Goal: Task Accomplishment & Management: Manage account settings

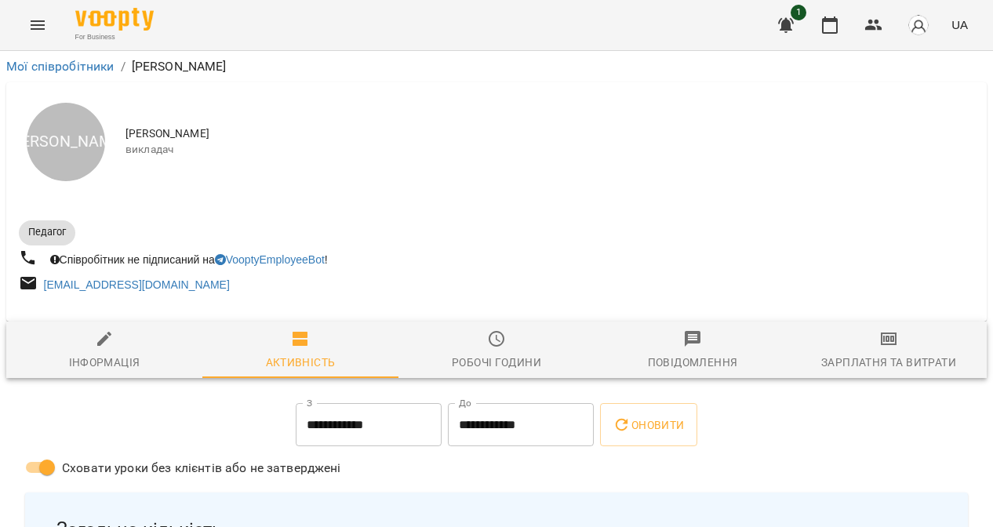
click at [49, 32] on button "Menu" at bounding box center [38, 25] width 38 height 38
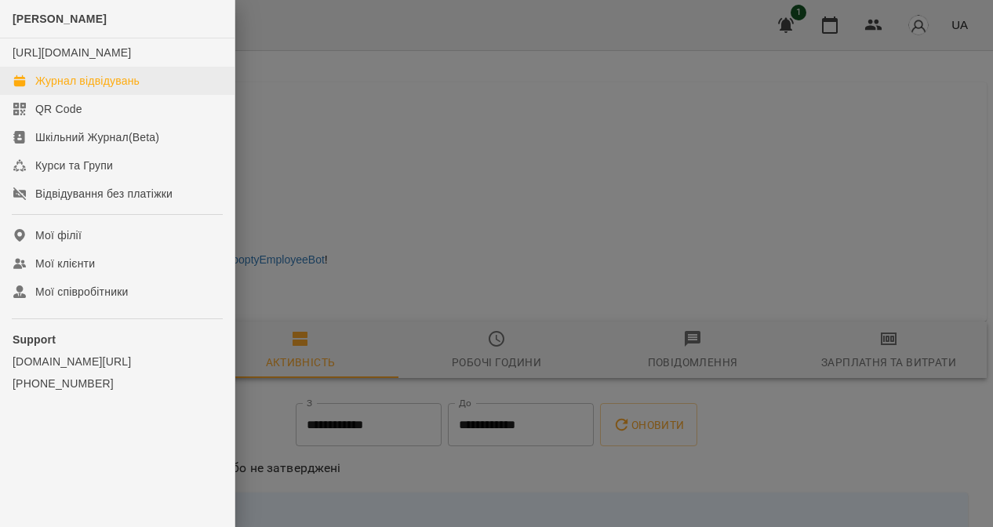
click at [138, 95] on link "Журнал відвідувань" at bounding box center [117, 81] width 235 height 28
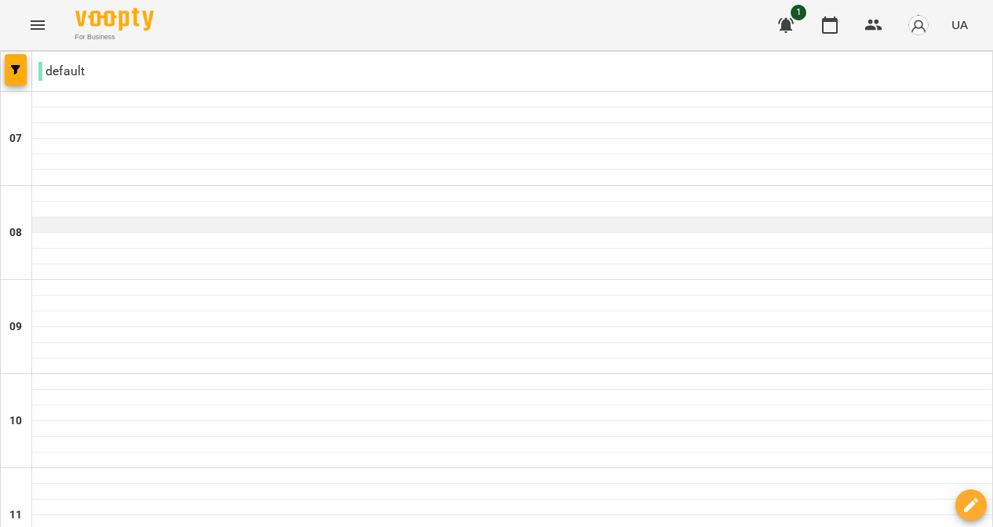
scroll to position [63, 0]
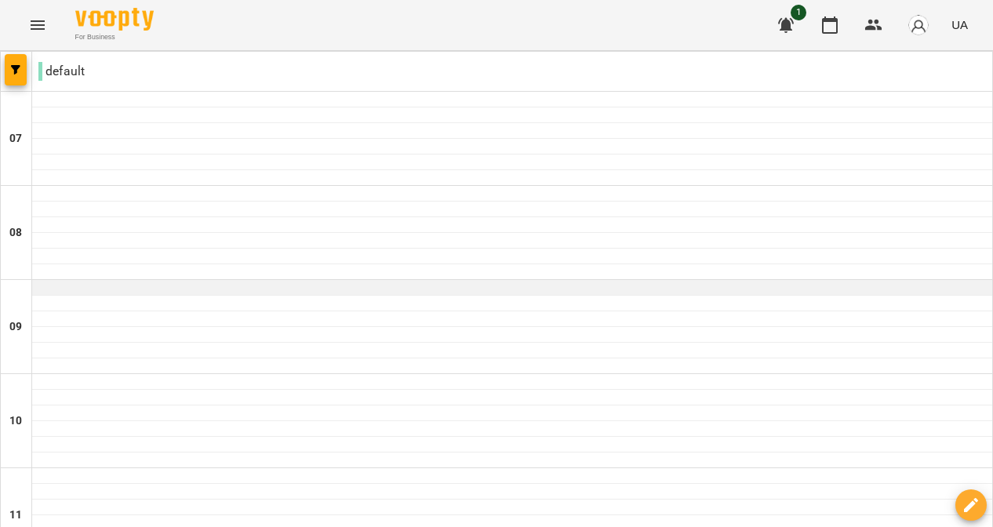
click at [482, 287] on div at bounding box center [512, 288] width 960 height 16
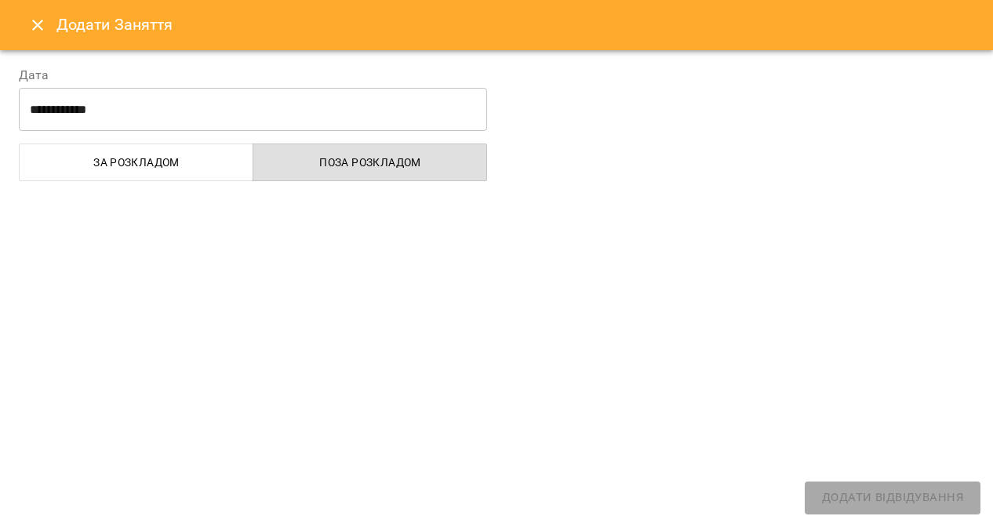
select select "**********"
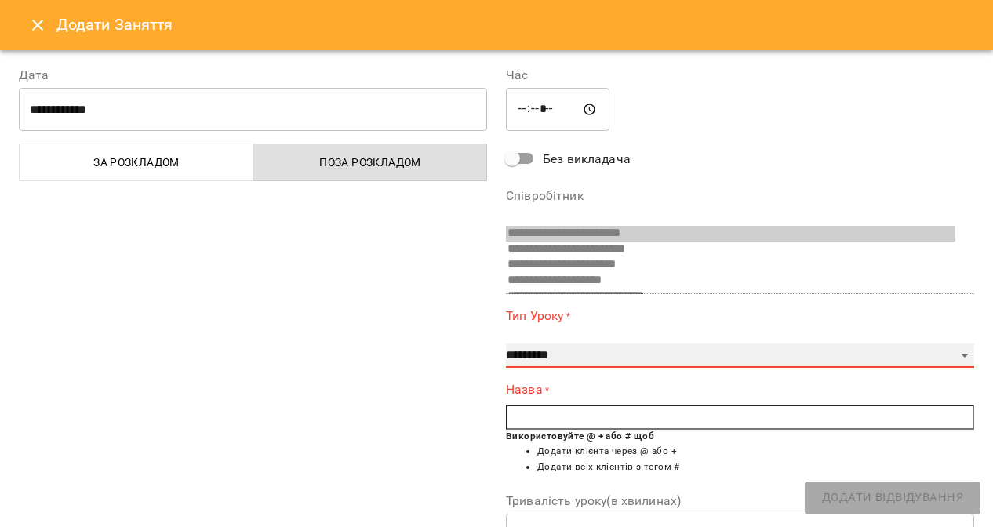
select select "**********"
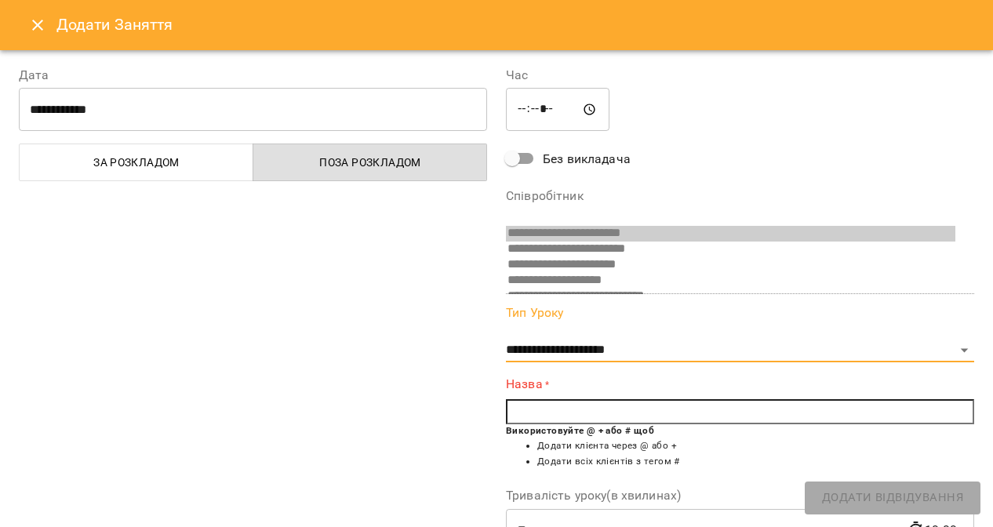
click at [572, 415] on input "text" at bounding box center [740, 411] width 468 height 25
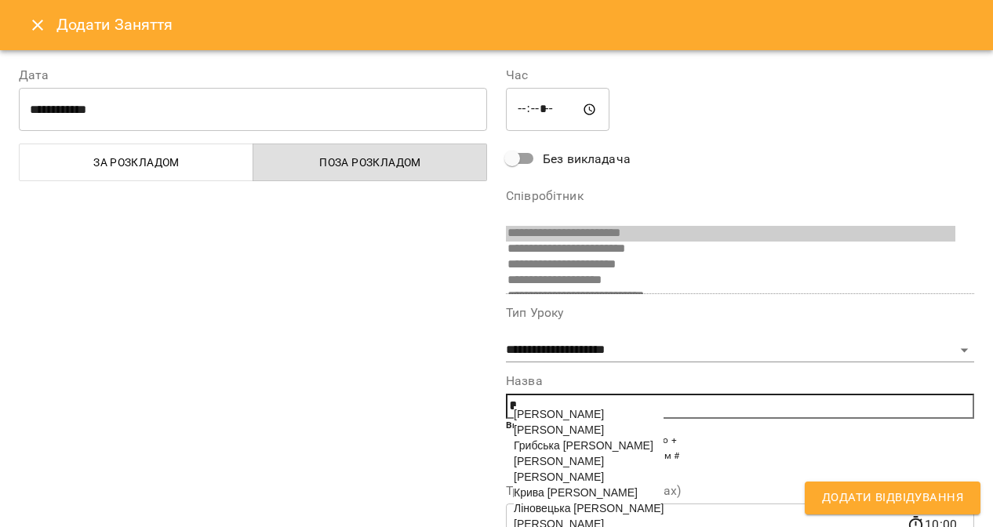
scroll to position [184, 0]
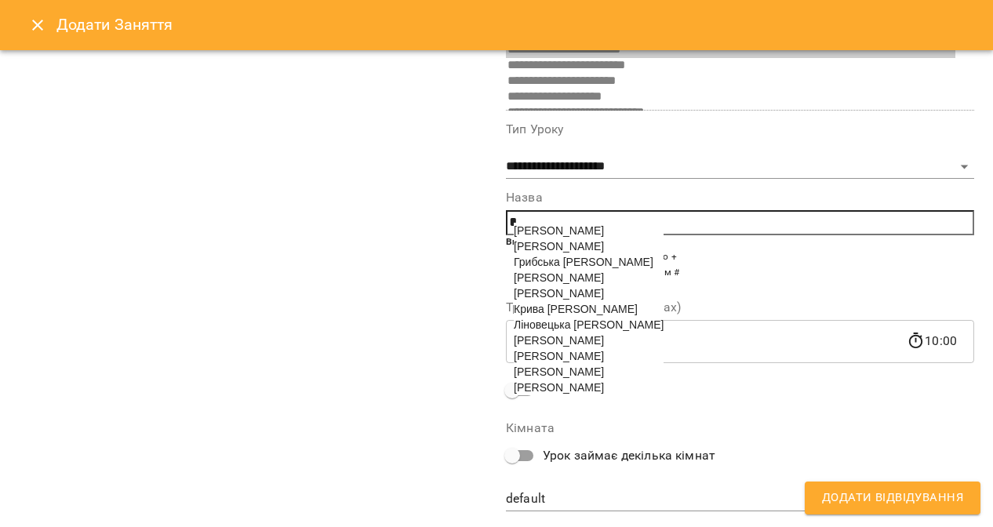
click at [579, 280] on span "[PERSON_NAME]" at bounding box center [559, 277] width 90 height 13
type input "**********"
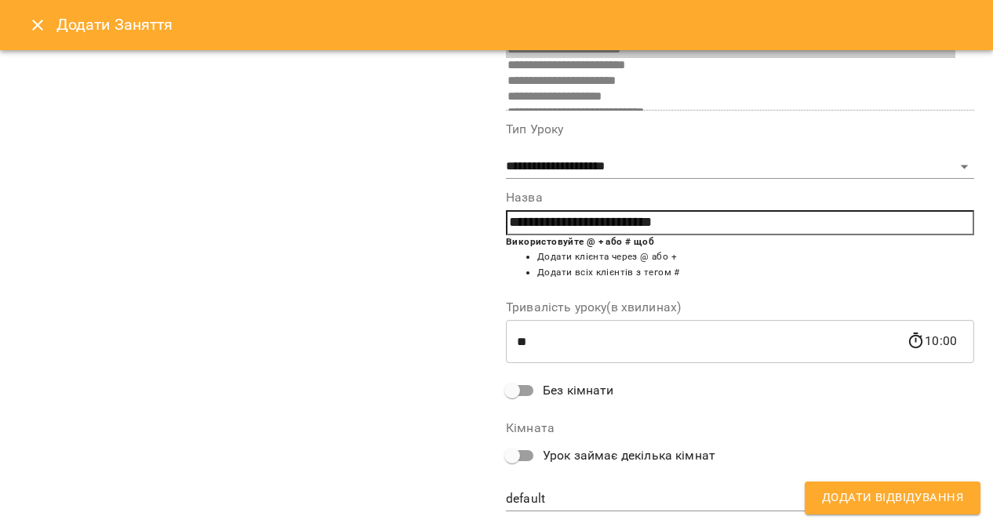
click at [552, 381] on span "Без кімнати" at bounding box center [578, 390] width 71 height 19
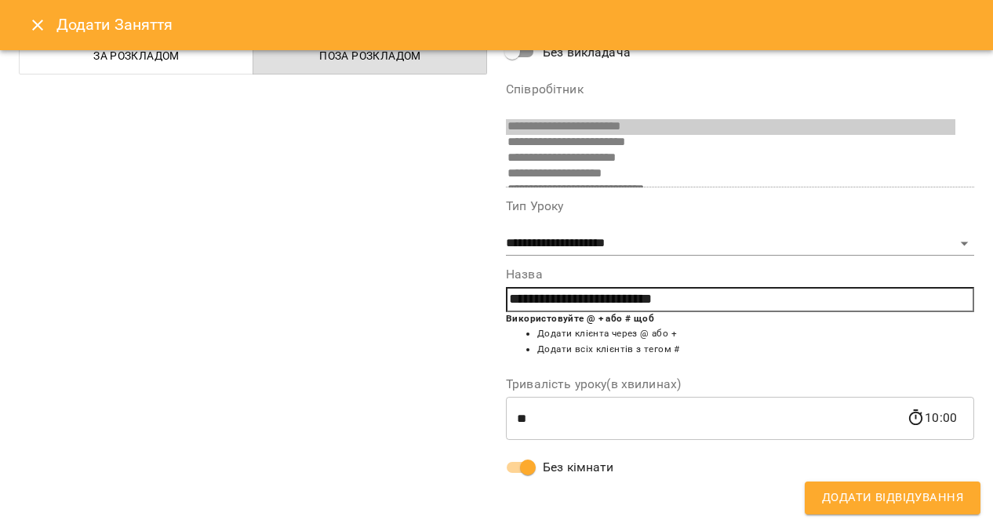
scroll to position [101, 0]
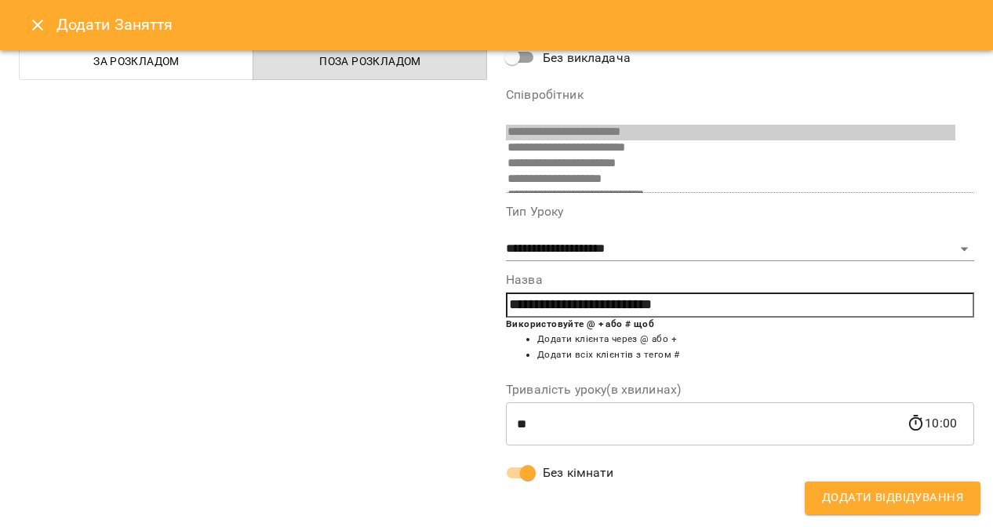
click at [884, 489] on span "Додати Відвідування" at bounding box center [892, 498] width 141 height 20
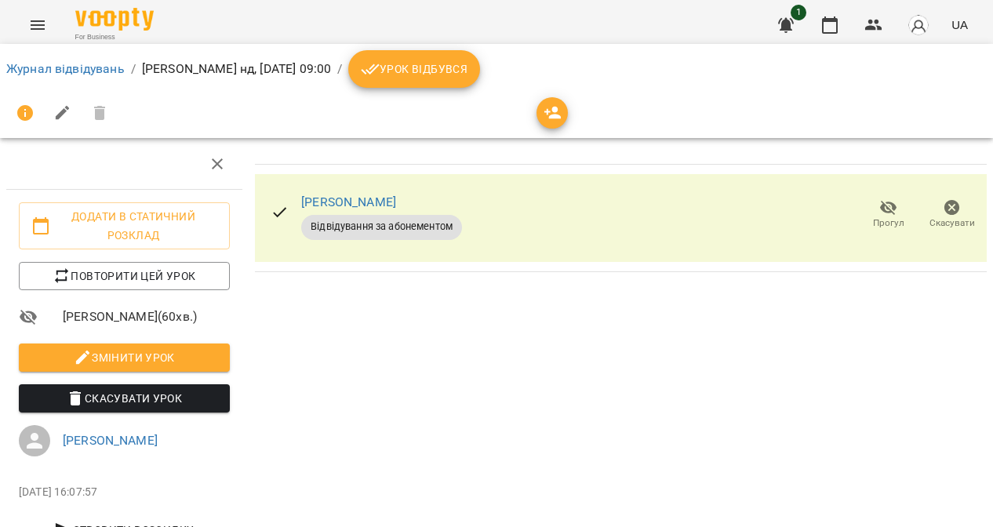
click at [480, 82] on button "Урок відбувся" at bounding box center [414, 69] width 132 height 38
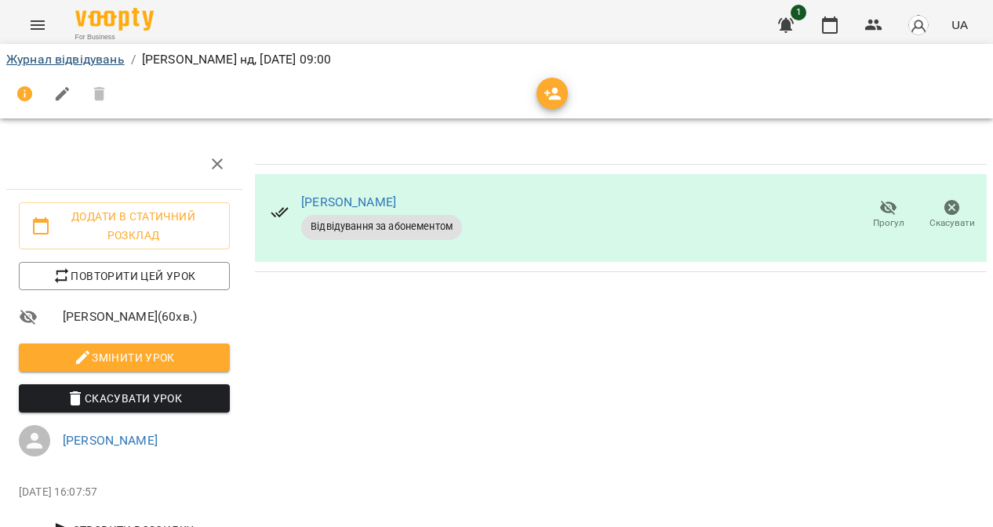
click at [101, 58] on link "Журнал відвідувань" at bounding box center [65, 59] width 118 height 15
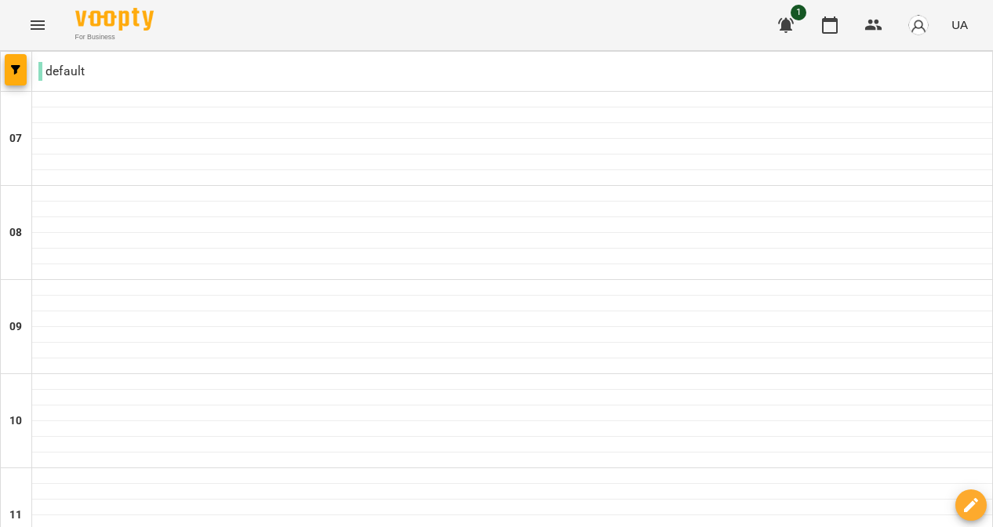
click at [919, 25] on img "button" at bounding box center [919, 25] width 22 height 22
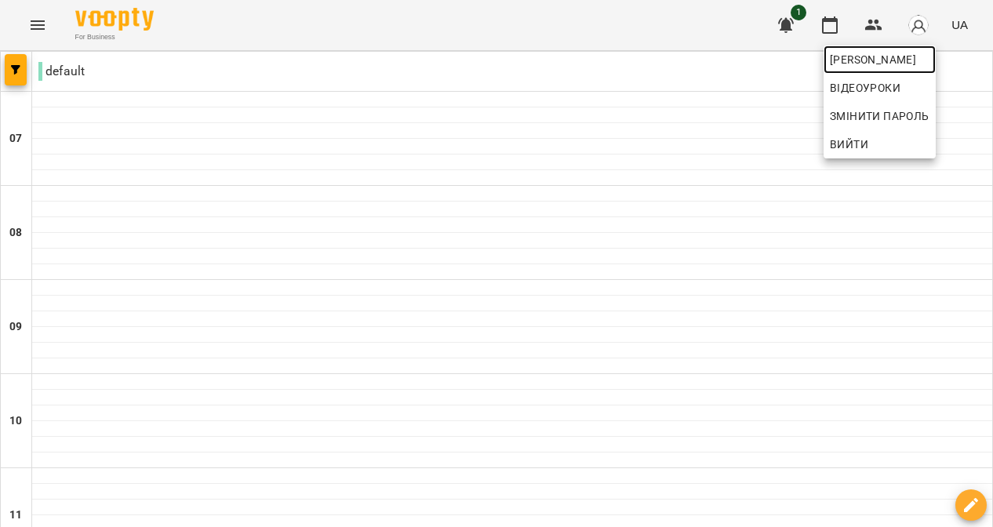
click at [877, 65] on span "[PERSON_NAME]" at bounding box center [880, 59] width 100 height 19
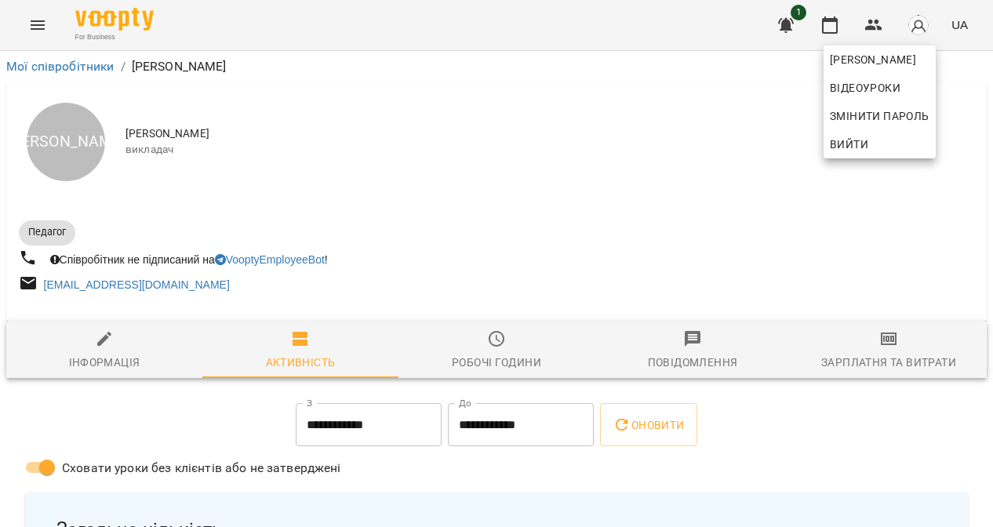
click at [630, 439] on div at bounding box center [496, 263] width 993 height 527
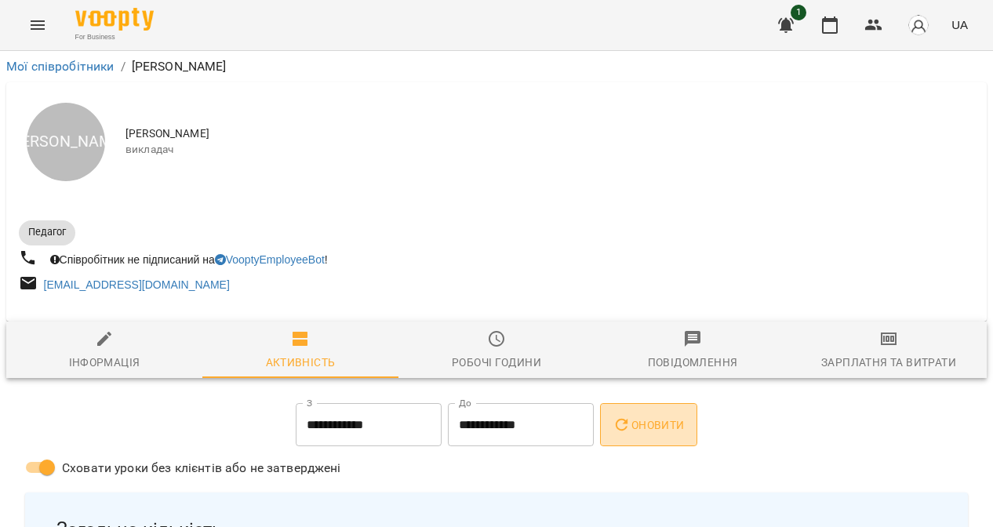
click at [651, 430] on span "Оновити" at bounding box center [648, 425] width 71 height 19
